Goal: Transaction & Acquisition: Purchase product/service

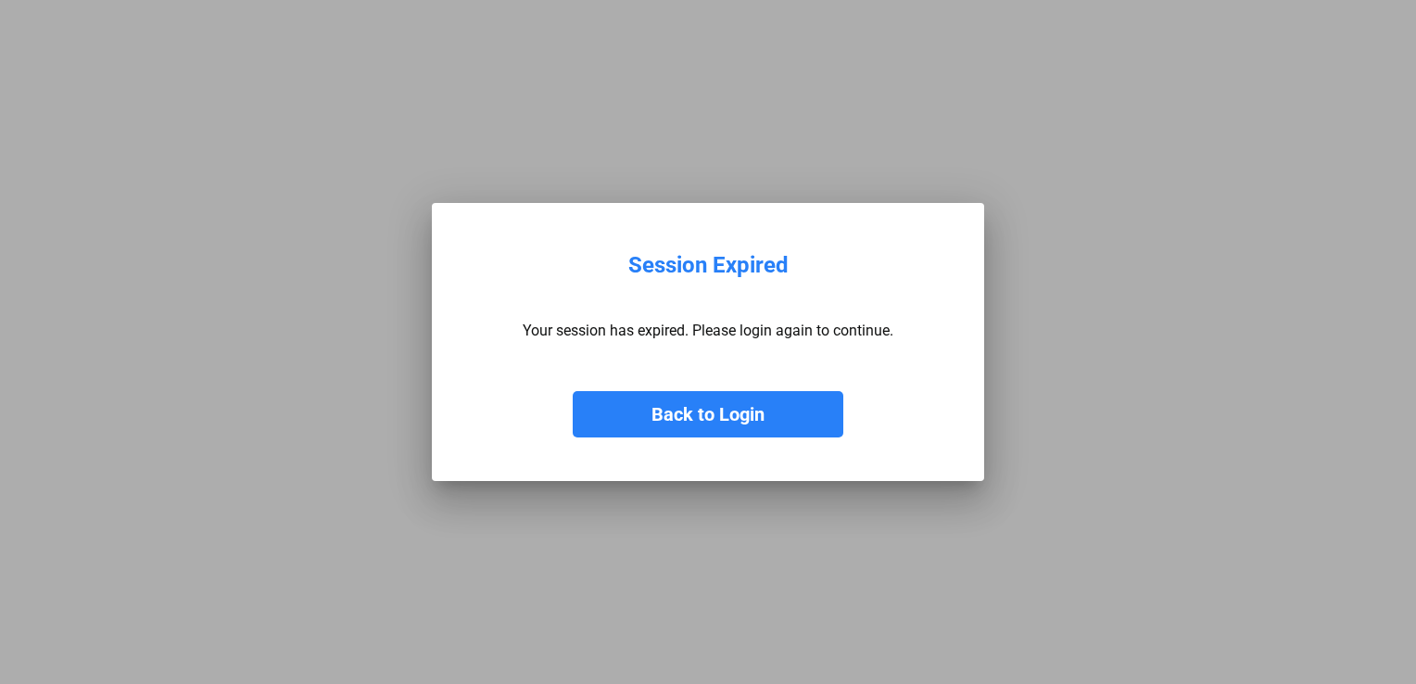
click at [768, 391] on button "Back to Login" at bounding box center [708, 414] width 271 height 46
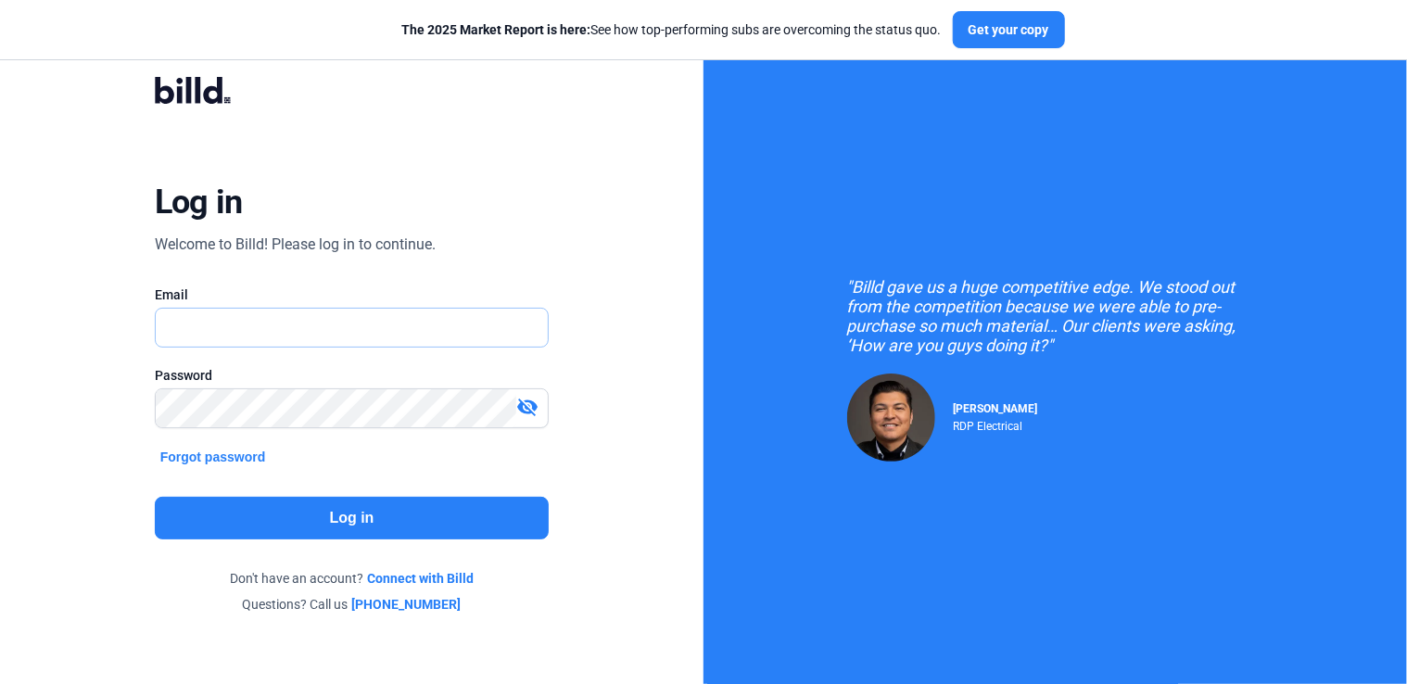
click at [293, 322] on input "text" at bounding box center [342, 328] width 373 height 38
click at [330, 331] on input "[EMAIL_ADDRESS][DOMAIN_NAME]" at bounding box center [352, 328] width 393 height 38
drag, startPoint x: 487, startPoint y: 310, endPoint x: 416, endPoint y: 336, distance: 75.1
click at [435, 340] on input "[EMAIL_ADDRESS][DOMAIN_NAME]" at bounding box center [352, 328] width 393 height 38
drag, startPoint x: 451, startPoint y: 325, endPoint x: 137, endPoint y: 322, distance: 314.3
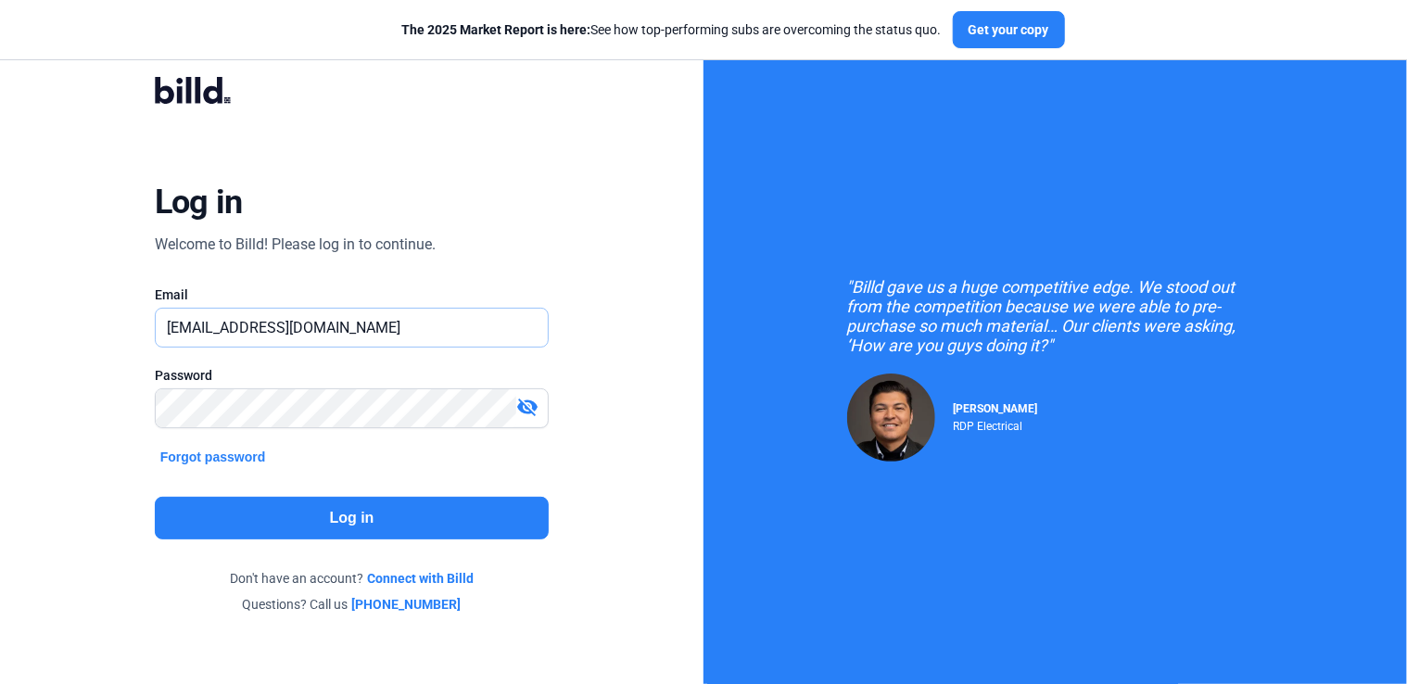
click at [137, 322] on div "Log in Welcome to Billd! Please log in to continue. Email [EMAIL_ADDRESS][DOMAI…" at bounding box center [351, 345] width 507 height 593
click at [261, 332] on input "[EMAIL_ADDRESS][DOMAIN_NAME]" at bounding box center [352, 328] width 393 height 38
drag, startPoint x: 446, startPoint y: 319, endPoint x: 75, endPoint y: 311, distance: 370.9
click at [75, 311] on div "Log in Welcome to Billd! Please log in to continue. Email [EMAIL_ADDRESS][DOMAI…" at bounding box center [352, 346] width 704 height 692
click at [298, 333] on input "[EMAIL_ADDRESS][DOMAIN_NAME]" at bounding box center [342, 328] width 373 height 38
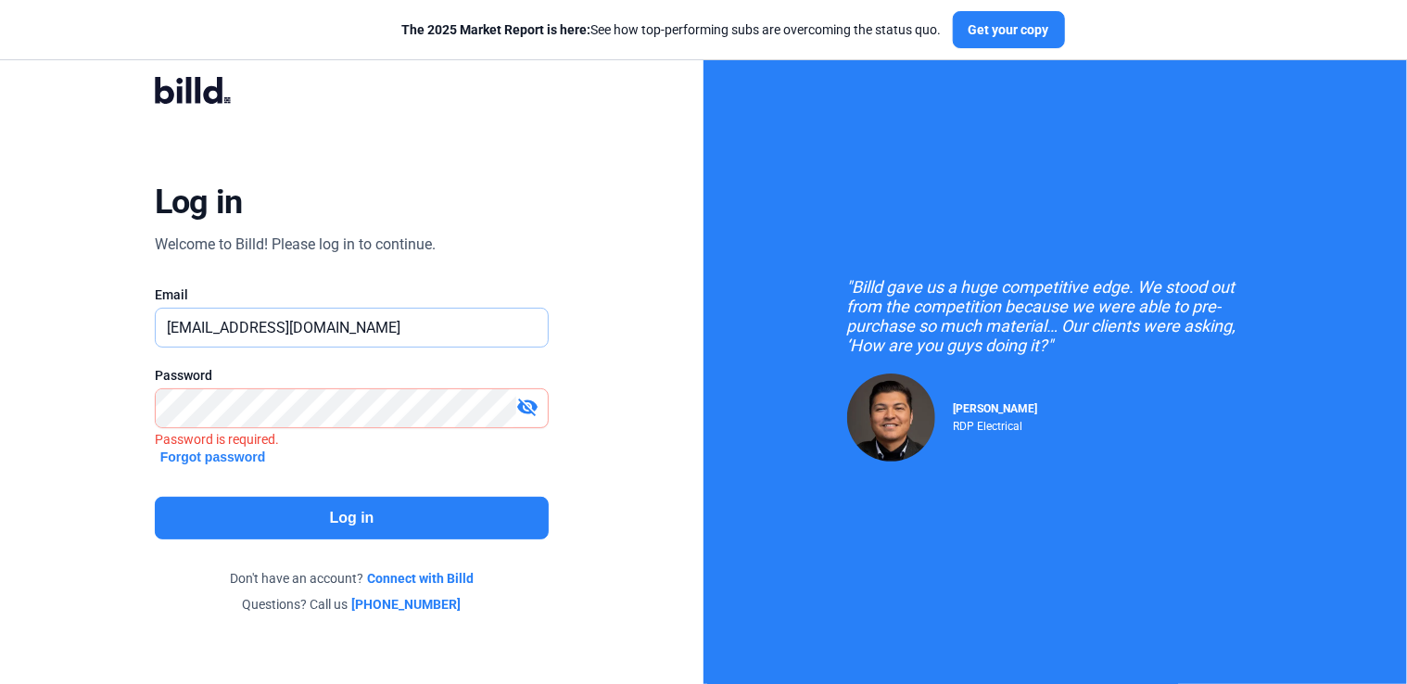
click at [411, 318] on input "[EMAIL_ADDRESS][DOMAIN_NAME]" at bounding box center [352, 328] width 393 height 38
drag, startPoint x: 435, startPoint y: 324, endPoint x: 143, endPoint y: 313, distance: 292.2
click at [143, 313] on div "Log in Welcome to Billd! Please log in to continue. Email [EMAIL_ADDRESS][DOMAI…" at bounding box center [351, 345] width 507 height 593
click at [300, 339] on input "[EMAIL_ADDRESS][DOMAIN_NAME]" at bounding box center [352, 328] width 393 height 38
drag, startPoint x: 479, startPoint y: 333, endPoint x: 0, endPoint y: 313, distance: 479.6
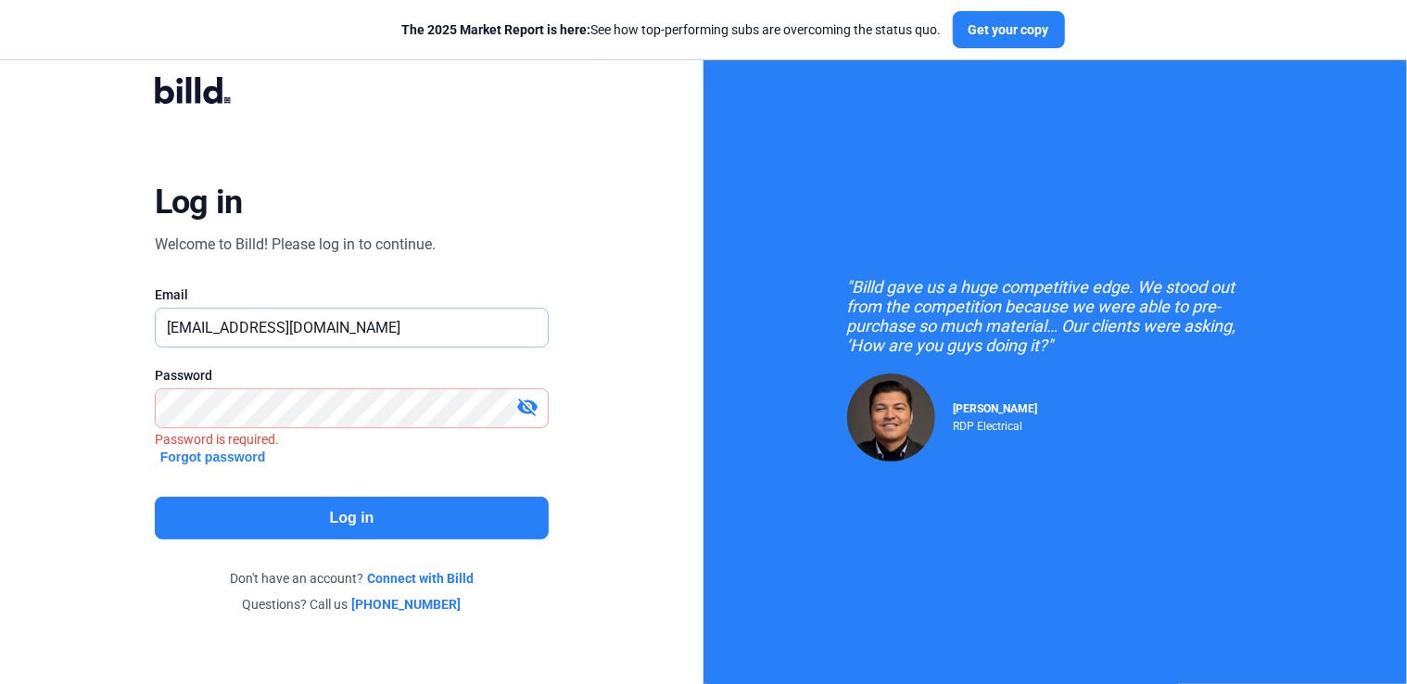
click at [0, 312] on html "We value your privacy We use cookies to enhance your browsing experience, serve…" at bounding box center [703, 342] width 1407 height 684
click at [419, 333] on input "[EMAIL_ADDRESS][DOMAIN_NAME]" at bounding box center [352, 328] width 393 height 38
drag, startPoint x: 449, startPoint y: 324, endPoint x: 20, endPoint y: 287, distance: 429.8
click at [20, 287] on div "Log in Welcome to Billd! Please log in to continue. Email [EMAIL_ADDRESS][DOMAI…" at bounding box center [352, 346] width 704 height 692
click at [341, 345] on input "[EMAIL_ADDRESS][DOMAIN_NAME]" at bounding box center [352, 328] width 393 height 38
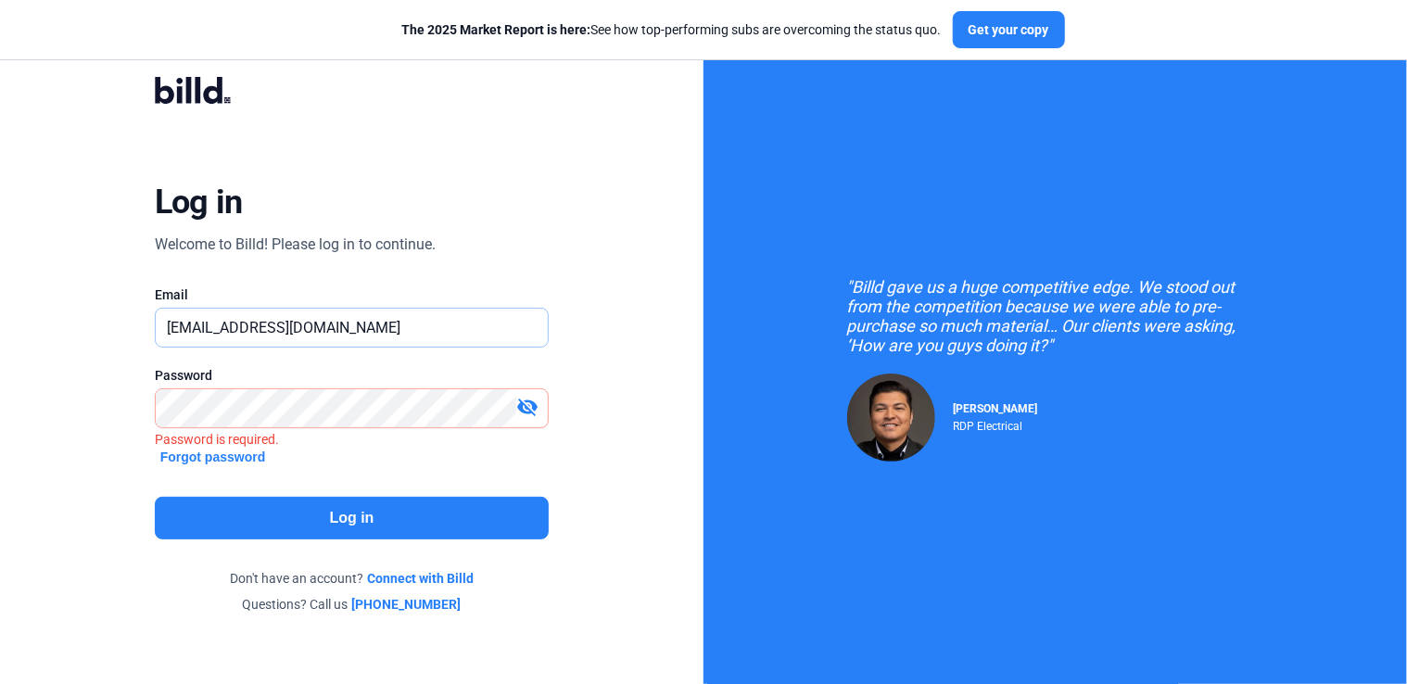
click at [456, 329] on input "[EMAIL_ADDRESS][DOMAIN_NAME]" at bounding box center [352, 328] width 393 height 38
drag, startPoint x: 456, startPoint y: 329, endPoint x: 78, endPoint y: 339, distance: 378.3
click at [78, 339] on div "Log in Welcome to Billd! Please log in to continue. Email [EMAIL_ADDRESS][DOMAI…" at bounding box center [352, 346] width 704 height 692
click at [512, 328] on input "[EMAIL_ADDRESS][DOMAIN_NAME]" at bounding box center [352, 328] width 393 height 38
type input "i"
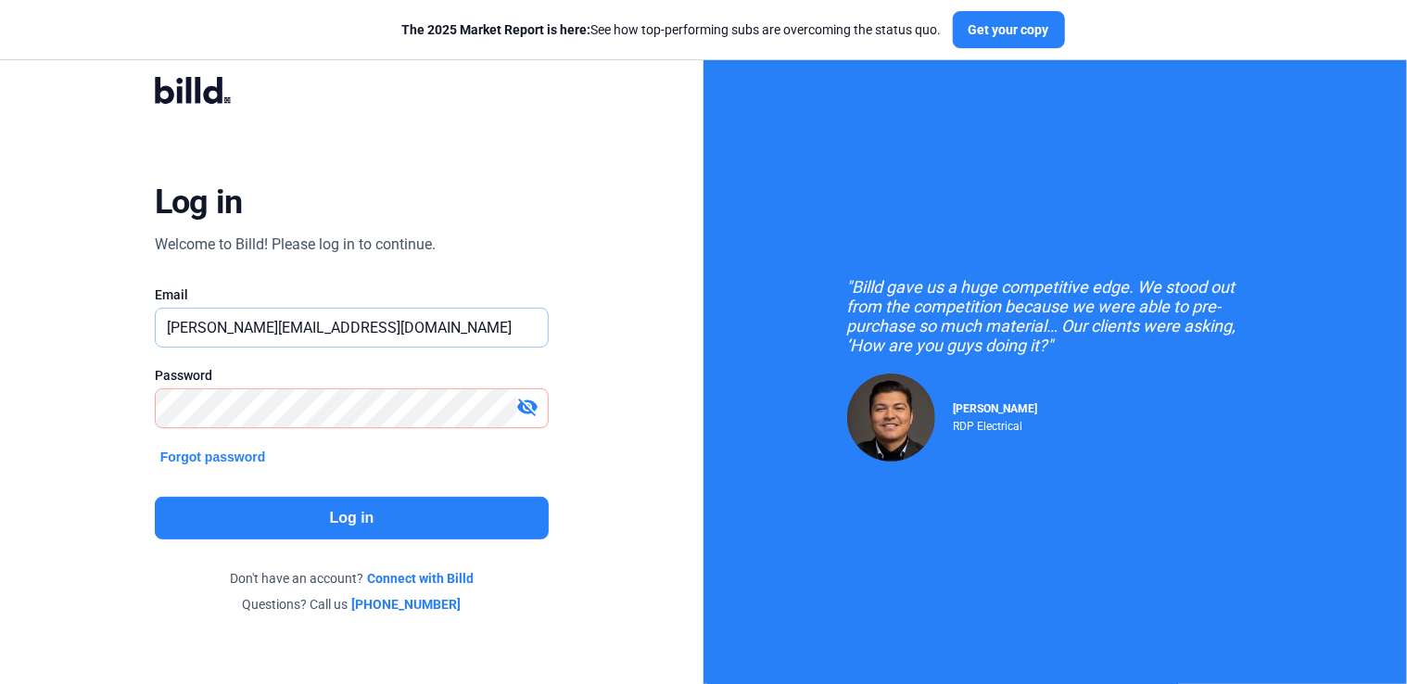
click at [356, 336] on input "[PERSON_NAME][EMAIL_ADDRESS][DOMAIN_NAME]" at bounding box center [342, 328] width 373 height 38
click at [353, 325] on input "[PERSON_NAME][EMAIL_ADDRESS][DOMAIN_NAME]" at bounding box center [342, 328] width 373 height 38
type input "[PERSON_NAME][EMAIL_ADDRESS][DOMAIN_NAME]"
click at [434, 512] on button "Log in" at bounding box center [352, 518] width 395 height 43
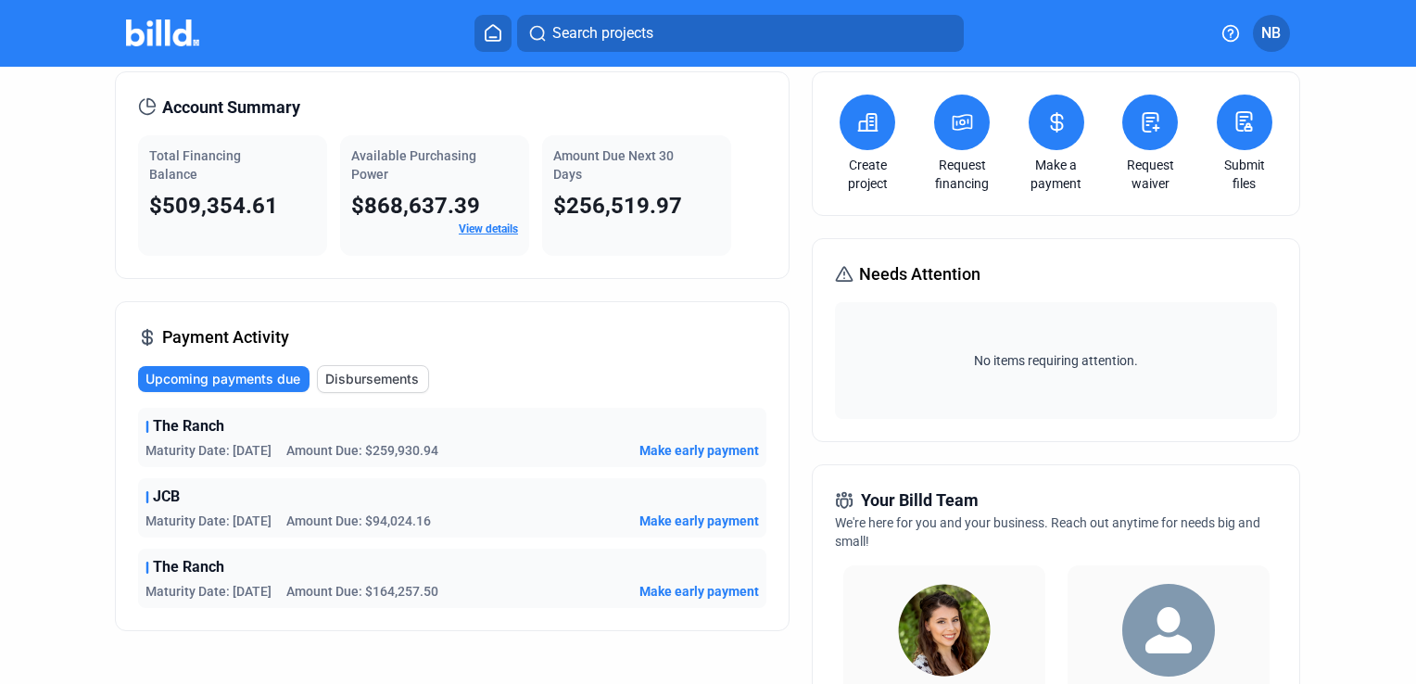
scroll to position [185, 0]
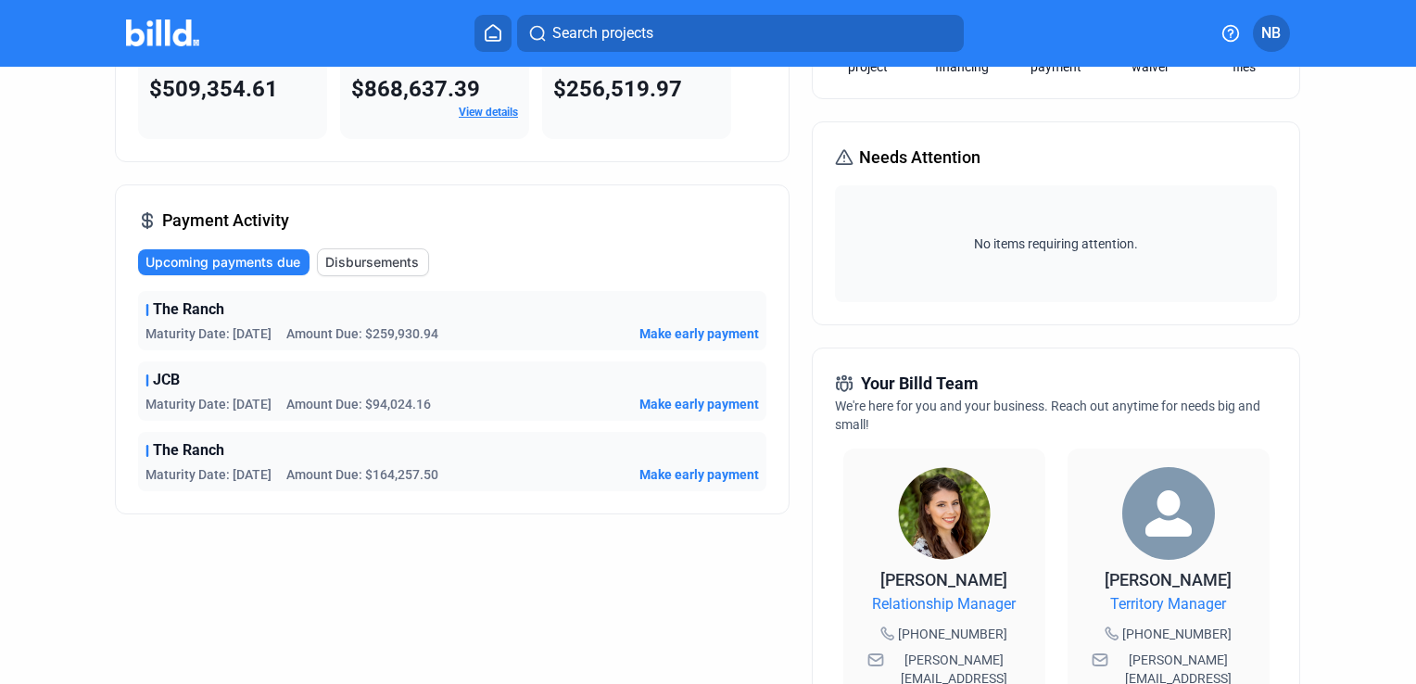
click at [482, 400] on div "Maturity Date: [DATE] Amount Due: $94,024.16 Make early payment" at bounding box center [453, 404] width 614 height 19
click at [686, 405] on span "Make early payment" at bounding box center [700, 404] width 120 height 19
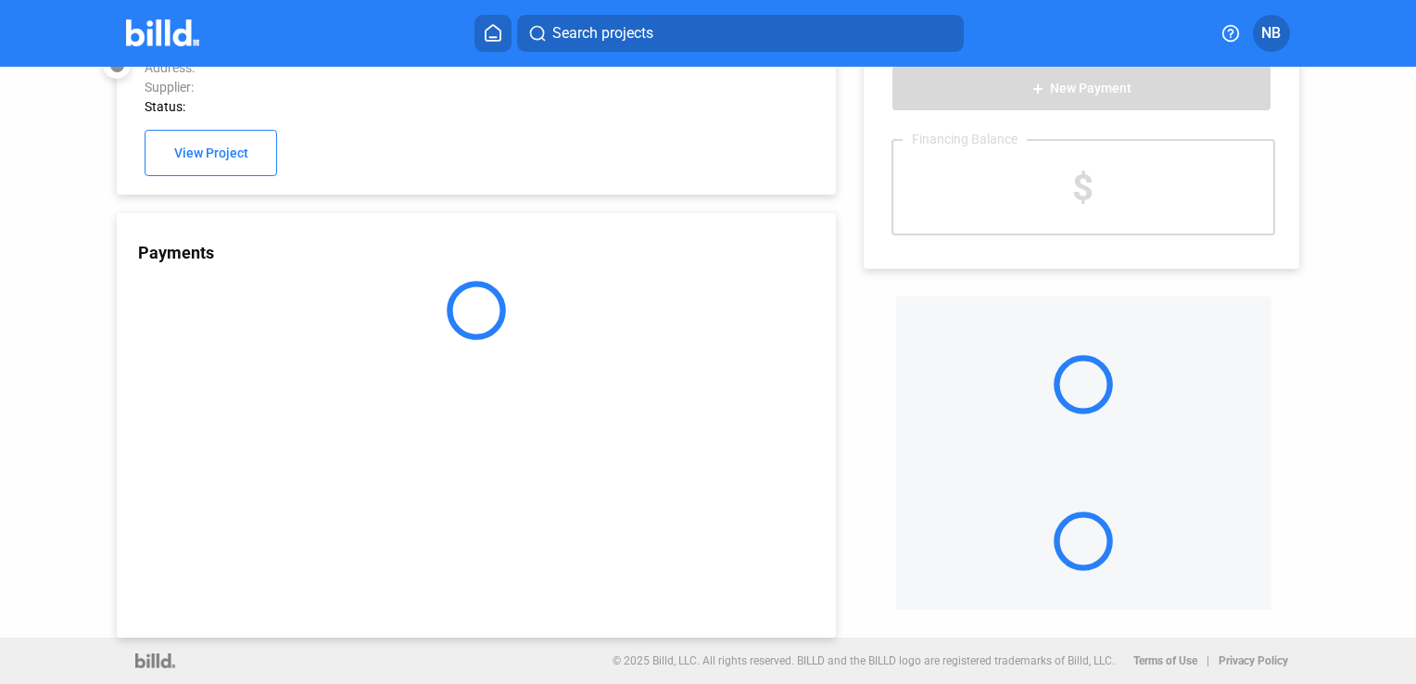
scroll to position [50, 0]
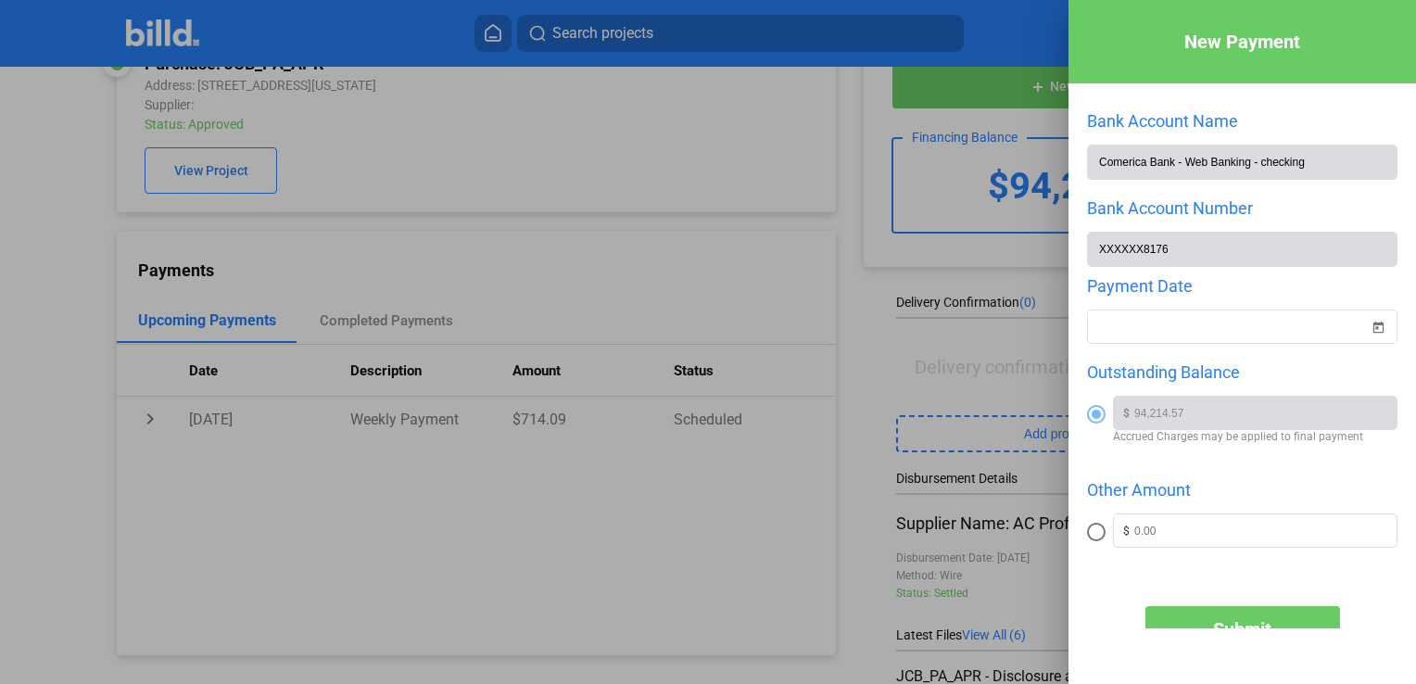
click at [856, 480] on div at bounding box center [708, 342] width 1416 height 684
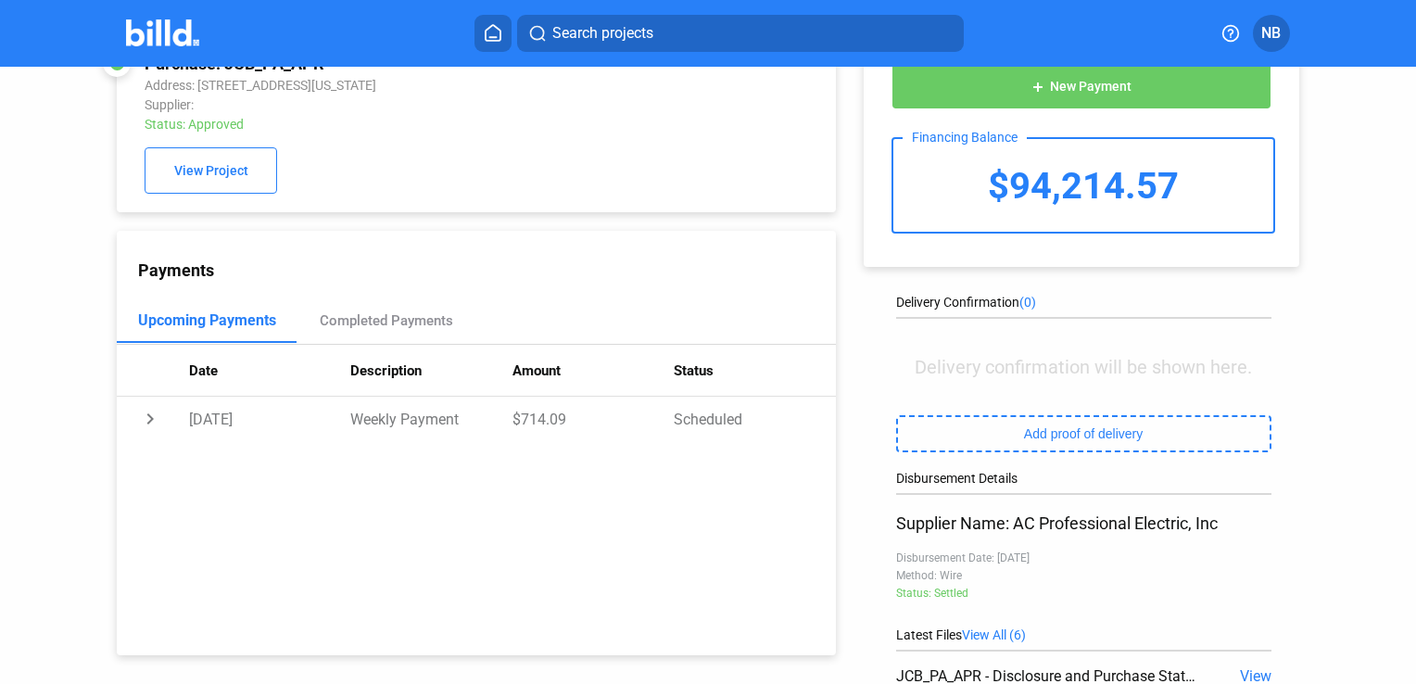
scroll to position [0, 0]
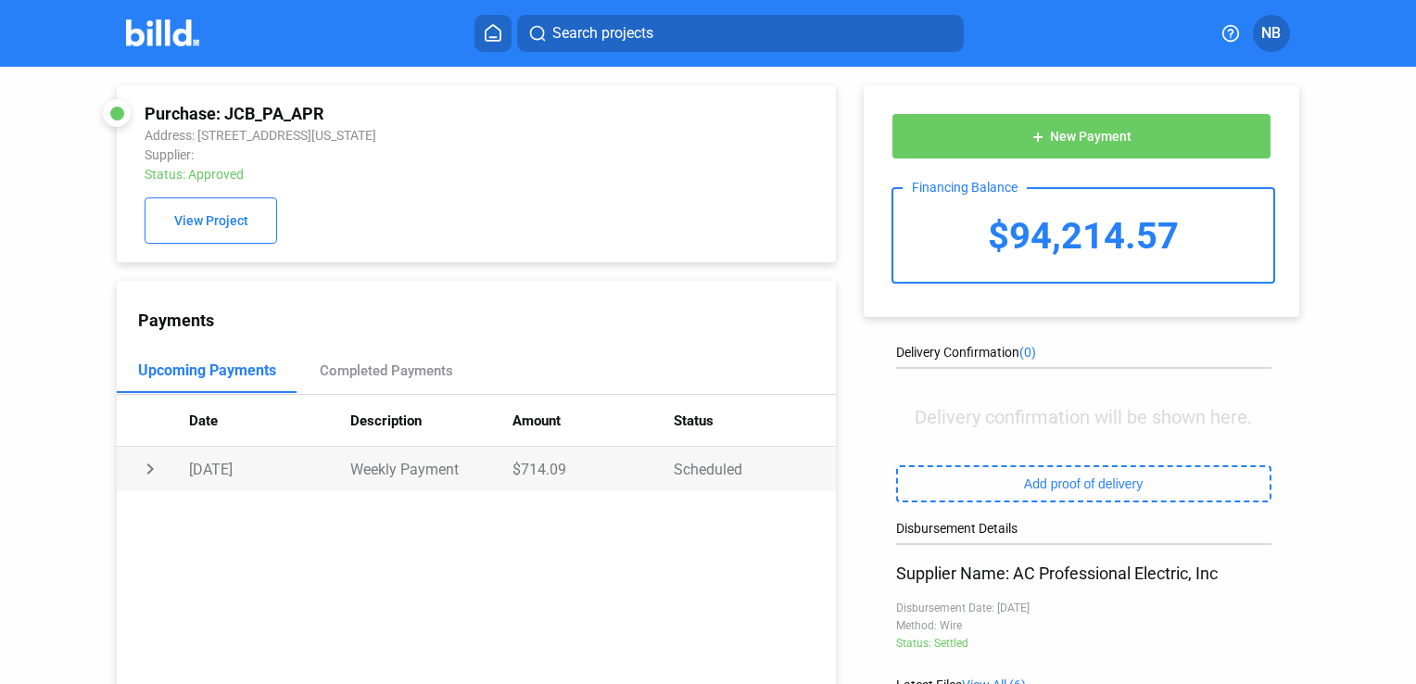
drag, startPoint x: 607, startPoint y: 606, endPoint x: 586, endPoint y: 484, distance: 124.2
click at [607, 605] on div "Payments Upcoming Payments Completed Payments Date Description Amount Status ch…" at bounding box center [476, 493] width 718 height 425
click at [495, 35] on icon at bounding box center [493, 33] width 19 height 18
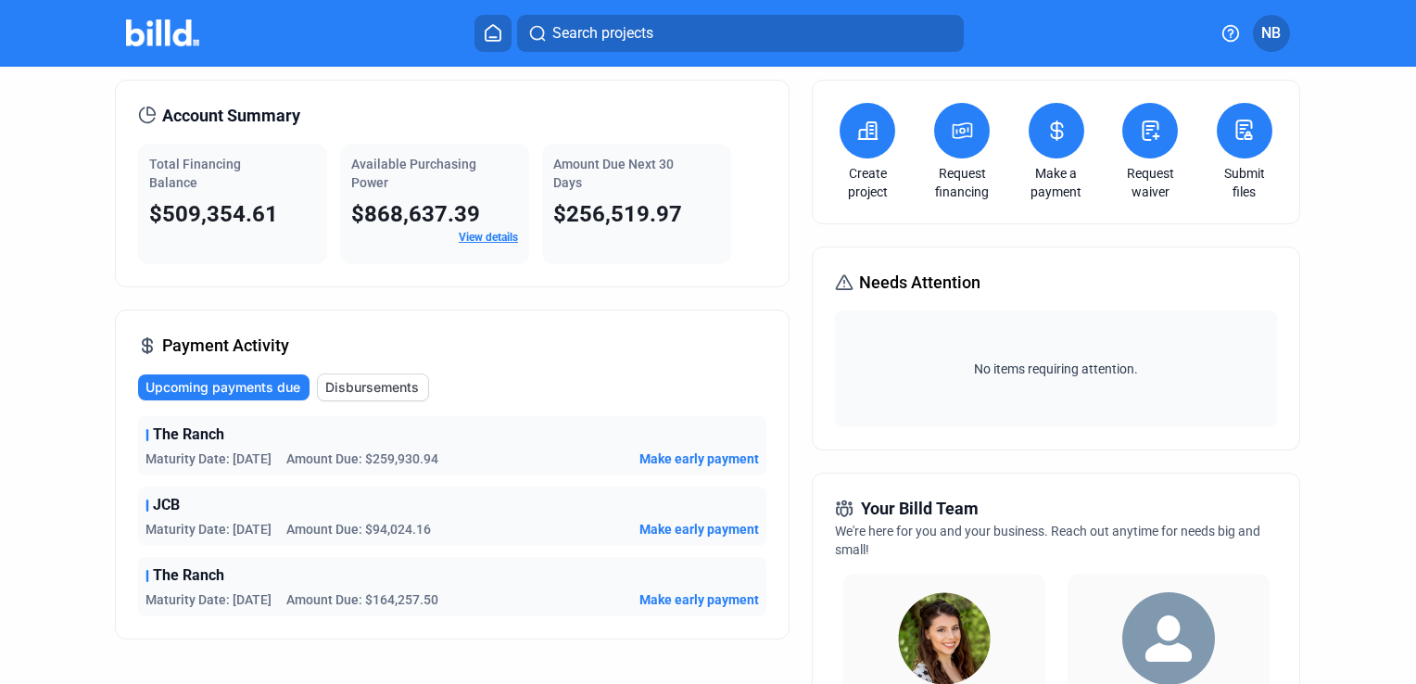
scroll to position [93, 0]
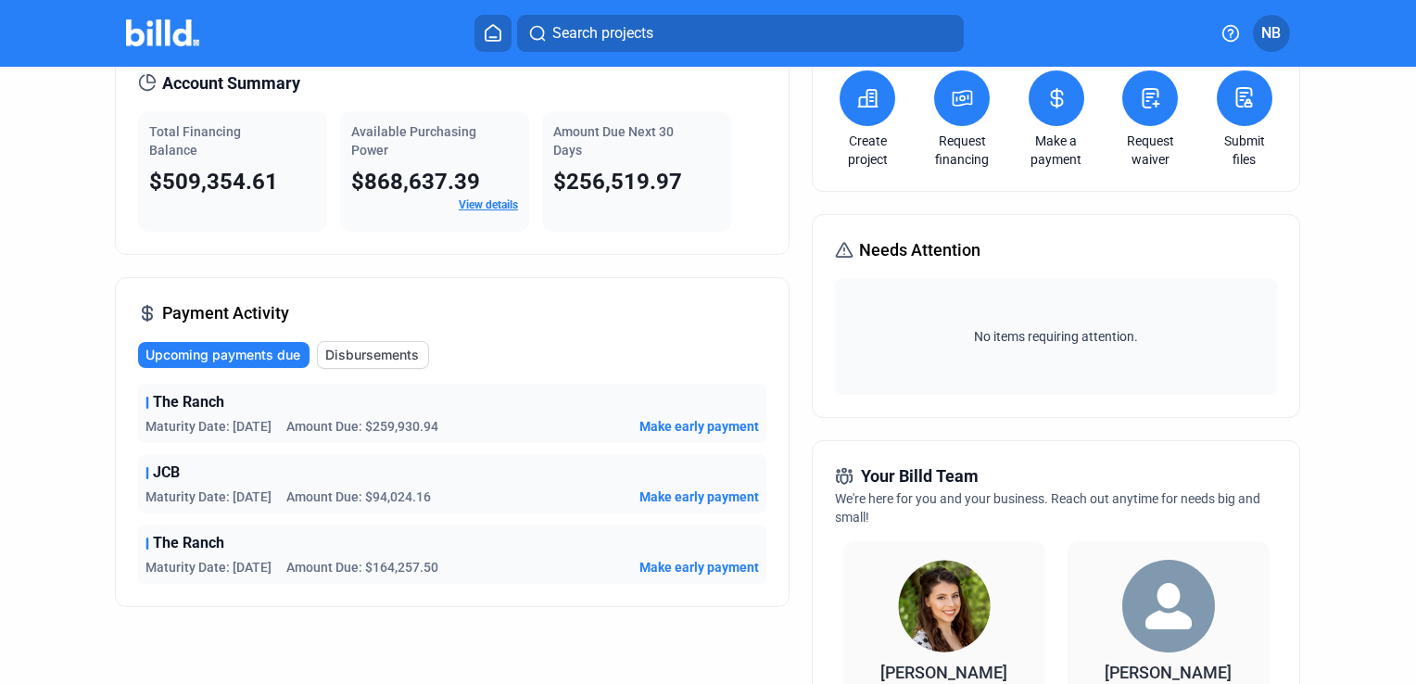
drag, startPoint x: 454, startPoint y: 424, endPoint x: 134, endPoint y: 402, distance: 320.5
click at [138, 402] on div "The Ranch Maturity Date: [DATE] Amount Due: $259,930.94 Make early payment" at bounding box center [452, 413] width 628 height 59
click at [467, 454] on div "JCB Maturity Date: [DATE] Amount Due: $94,024.16 Make early payment" at bounding box center [452, 483] width 628 height 59
click at [500, 356] on div "Upcoming payments due Disbursements" at bounding box center [452, 355] width 628 height 28
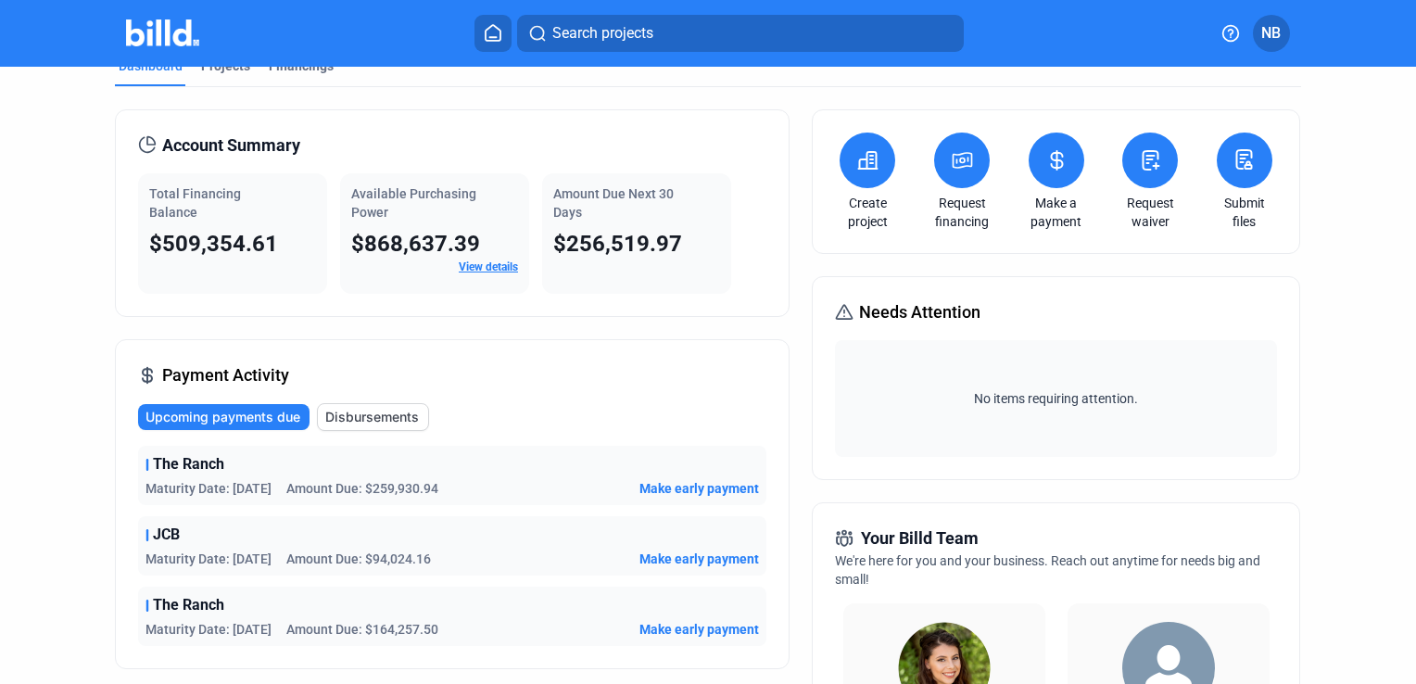
scroll to position [0, 0]
